Goal: Navigation & Orientation: Find specific page/section

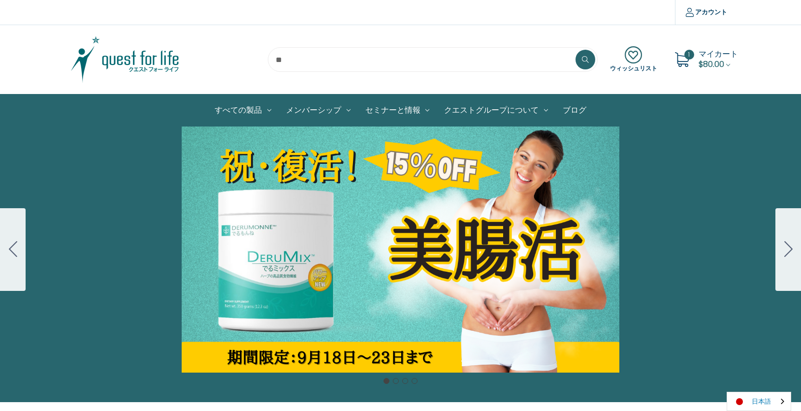
click at [763, 398] on link "日本語" at bounding box center [759, 401] width 64 height 18
click at [760, 382] on link "English" at bounding box center [754, 383] width 54 height 18
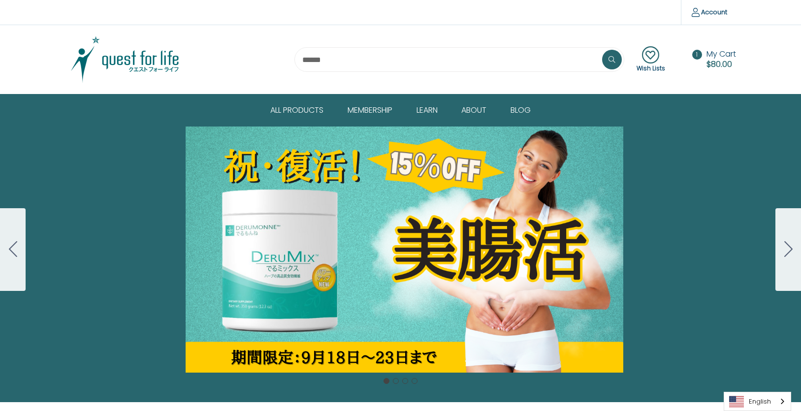
click at [304, 106] on link "All Products" at bounding box center [301, 111] width 77 height 32
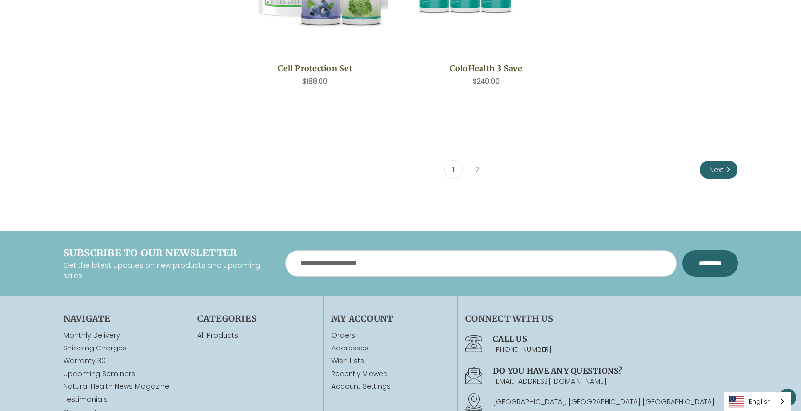
scroll to position [2133, 0]
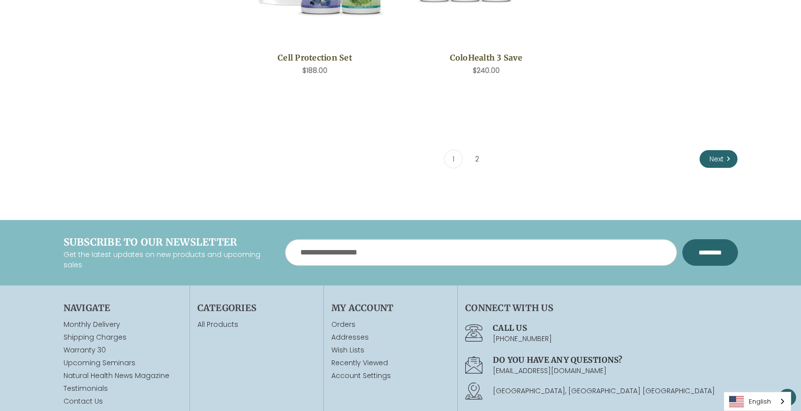
click at [475, 159] on link "2" at bounding box center [477, 159] width 18 height 18
